Goal: Obtain resource: Download file/media

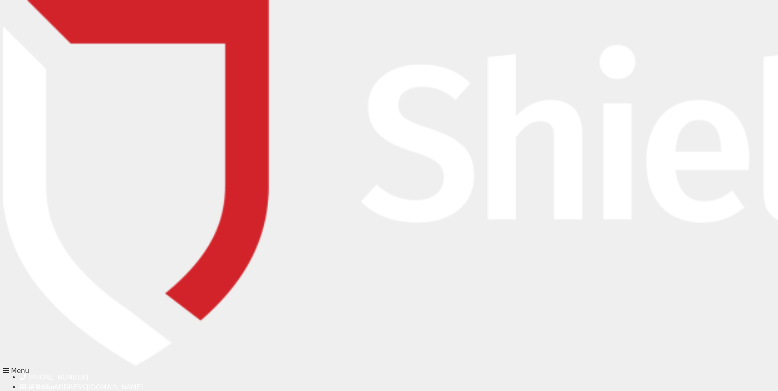
scroll to position [164, 0]
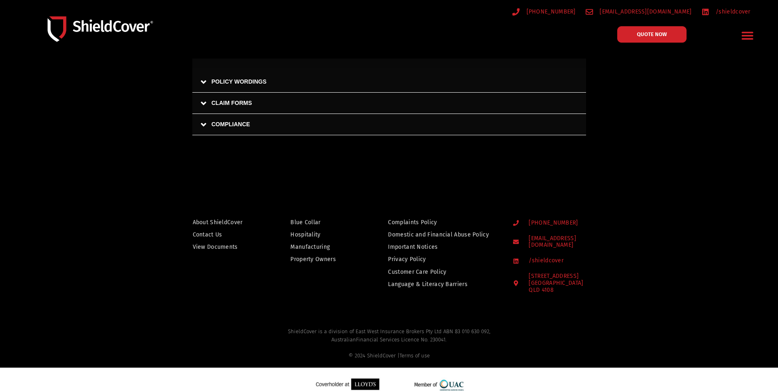
click at [227, 104] on link "CLAIM FORMS" at bounding box center [389, 103] width 394 height 21
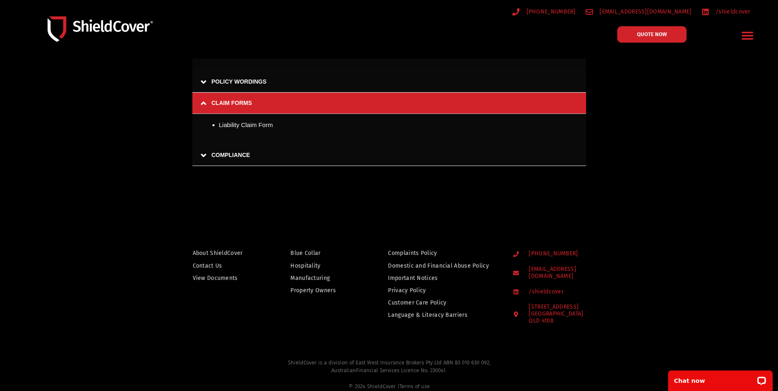
click at [252, 156] on link "COMPLIANCE" at bounding box center [389, 155] width 394 height 21
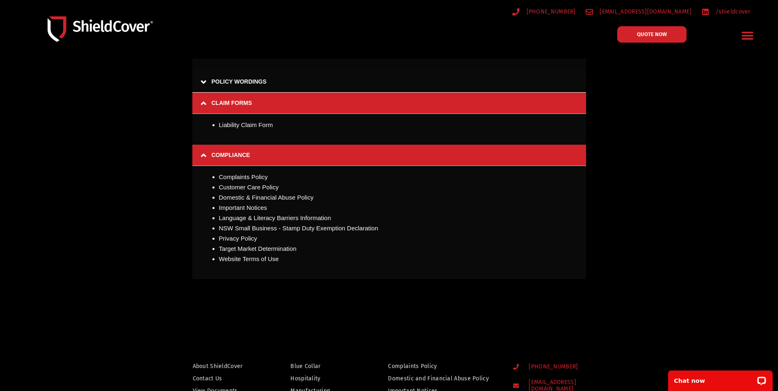
scroll to position [315, 0]
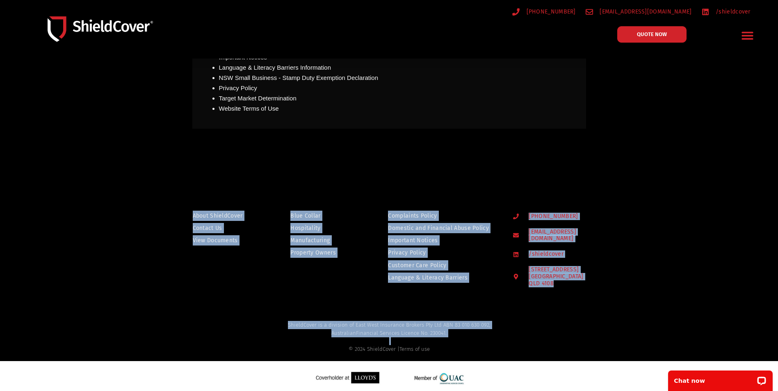
drag, startPoint x: 418, startPoint y: 261, endPoint x: 560, endPoint y: 348, distance: 166.2
click at [548, 345] on div "General Trades & Services Hospitality Manufacturing Property Owners Shieldcare …" at bounding box center [389, 40] width 778 height 711
click at [586, 345] on div "© 2024 ShieldCover | Terms of use" at bounding box center [389, 349] width 447 height 8
drag, startPoint x: 586, startPoint y: 345, endPoint x: 85, endPoint y: 167, distance: 531.5
click at [89, 162] on div "General Trades & Services Hospitality Manufacturing Property Owners Shieldcare …" at bounding box center [389, 40] width 778 height 711
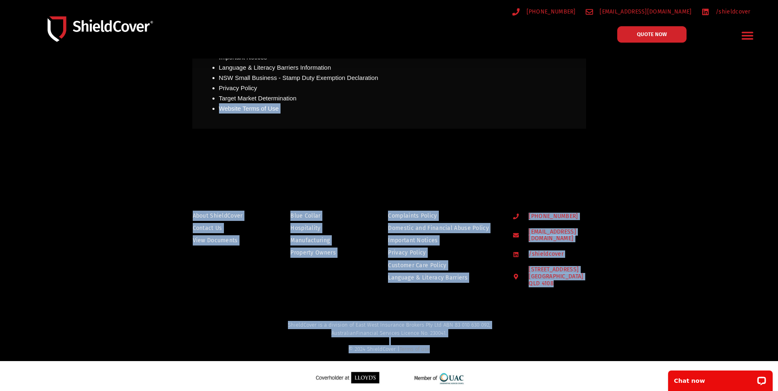
click at [81, 179] on div at bounding box center [389, 244] width 778 height 148
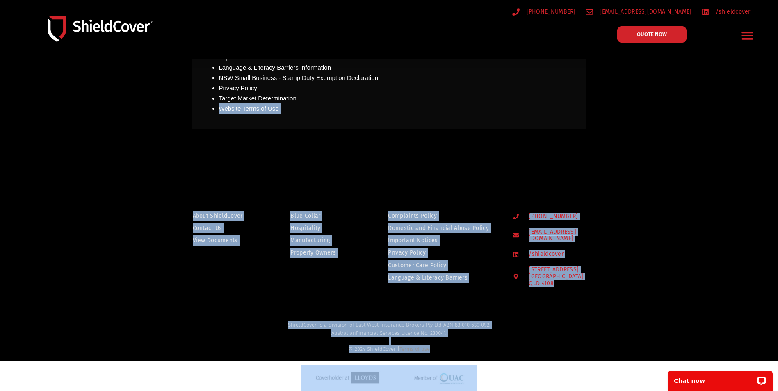
drag, startPoint x: 73, startPoint y: 164, endPoint x: 566, endPoint y: 412, distance: 551.2
click at [566, 391] on html "General Trades & Services Hospitality Manufacturing Property Owners Shieldcare …" at bounding box center [389, 40] width 778 height 711
click at [592, 322] on h2 "ShieldCover is a division of East West Insurance Brokers Pty Ltd ABN 83 010 630…" at bounding box center [389, 337] width 447 height 32
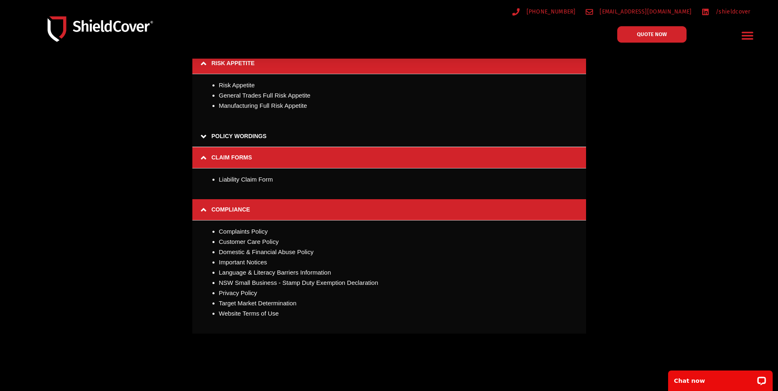
scroll to position [0, 0]
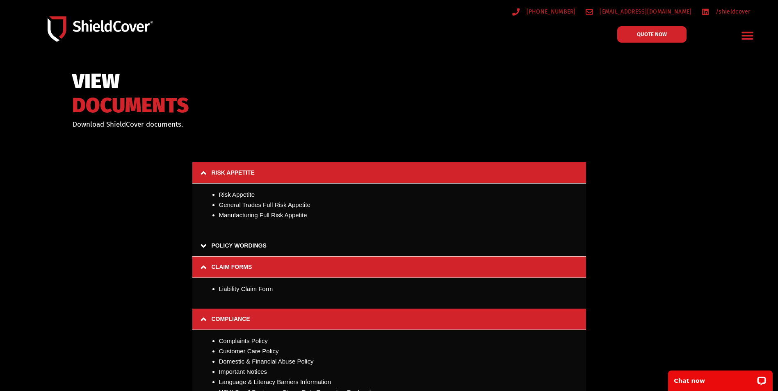
click at [746, 32] on icon "Menu Toggle" at bounding box center [747, 36] width 11 height 8
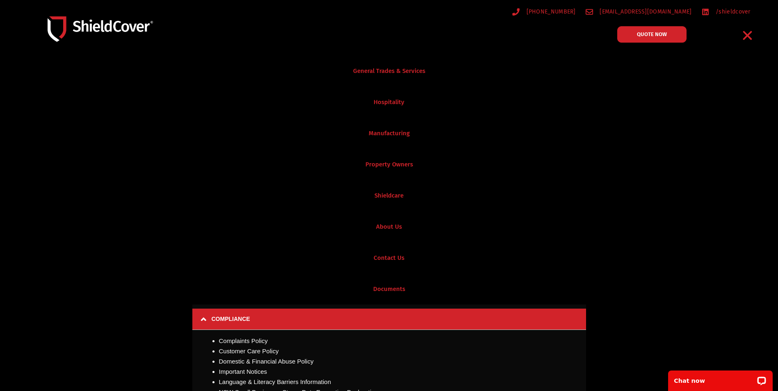
click at [395, 285] on link "Documents" at bounding box center [389, 289] width 778 height 31
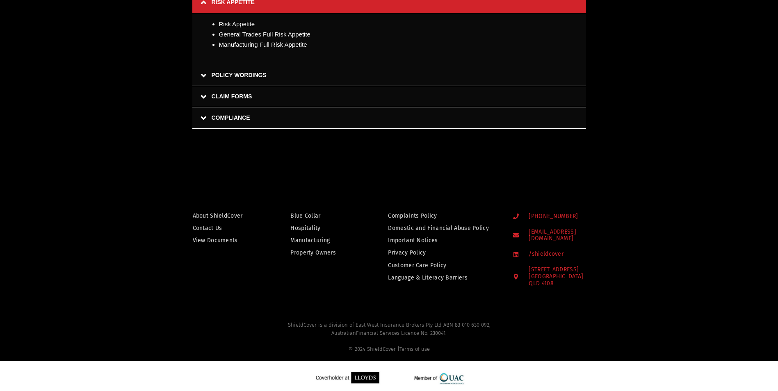
scroll to position [171, 0]
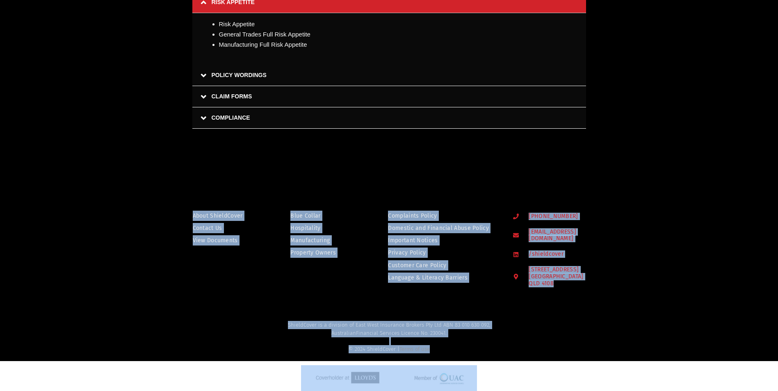
drag, startPoint x: 329, startPoint y: 173, endPoint x: 645, endPoint y: 384, distance: 380.1
click at [662, 391] on html "General Trades & Services Hospitality Manufacturing Property Owners Shieldcare …" at bounding box center [389, 112] width 778 height 567
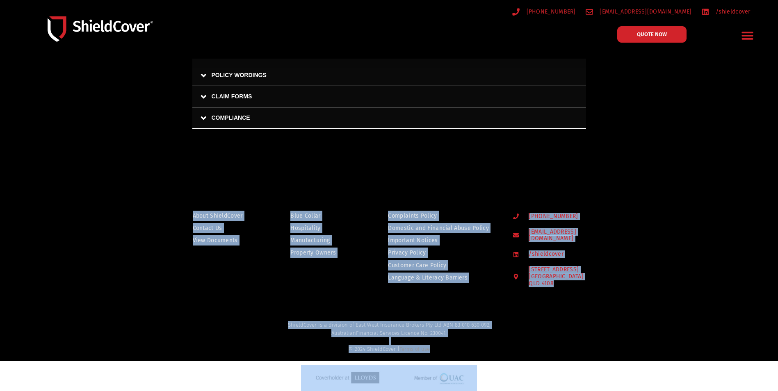
click at [571, 317] on div "ShieldCover is a division of East West Insurance Brokers Pty Ltd ABN 83 010 630…" at bounding box center [389, 337] width 468 height 40
click at [126, 195] on div at bounding box center [389, 244] width 778 height 148
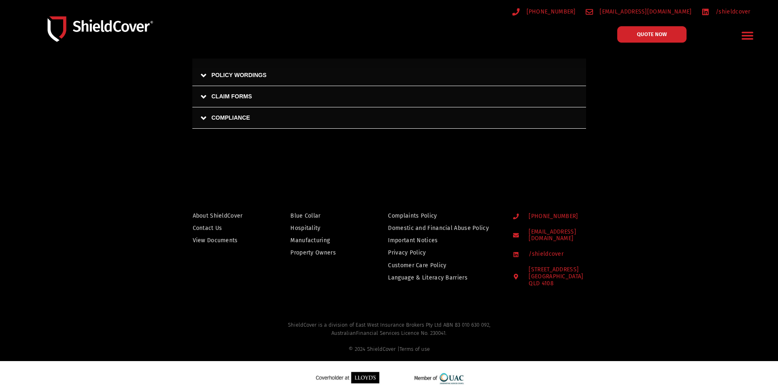
click at [598, 378] on div "General Trades & Services Hospitality Manufacturing Property Owners Shieldcare …" at bounding box center [389, 112] width 778 height 567
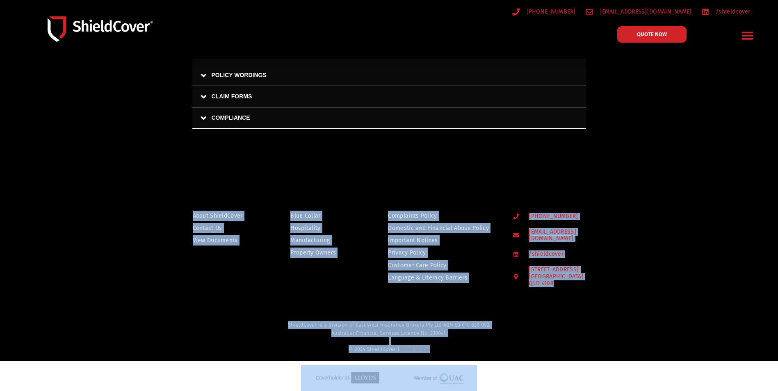
click at [536, 323] on h2 "ShieldCover is a division of East West Insurance Brokers Pty Ltd ABN 83 010 630…" at bounding box center [389, 337] width 447 height 32
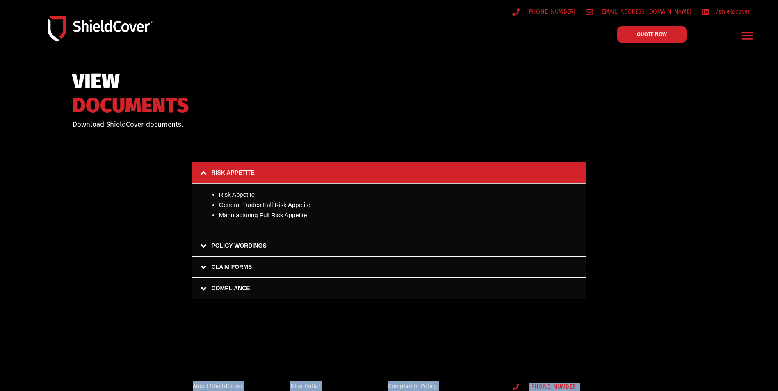
scroll to position [0, 0]
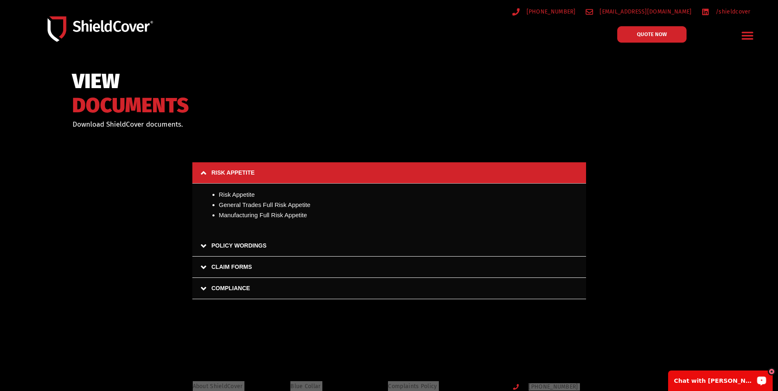
click at [718, 380] on p "Chat with [PERSON_NAME]" at bounding box center [714, 381] width 81 height 7
drag, startPoint x: 354, startPoint y: 71, endPoint x: 509, endPoint y: 109, distance: 160.0
click at [552, 291] on div "General Trades & Services Hospitality Manufacturing Property Owners Shieldcare …" at bounding box center [389, 283] width 778 height 567
